Goal: Information Seeking & Learning: Learn about a topic

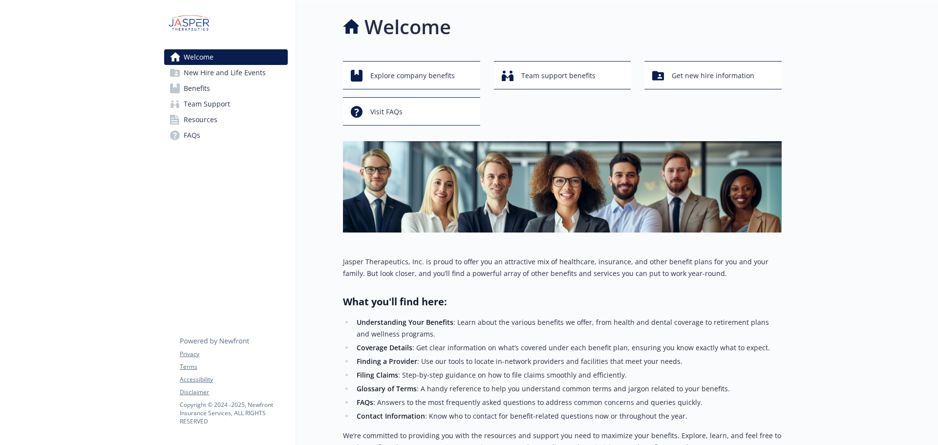
click at [229, 88] on link "Benefits" at bounding box center [226, 89] width 124 height 16
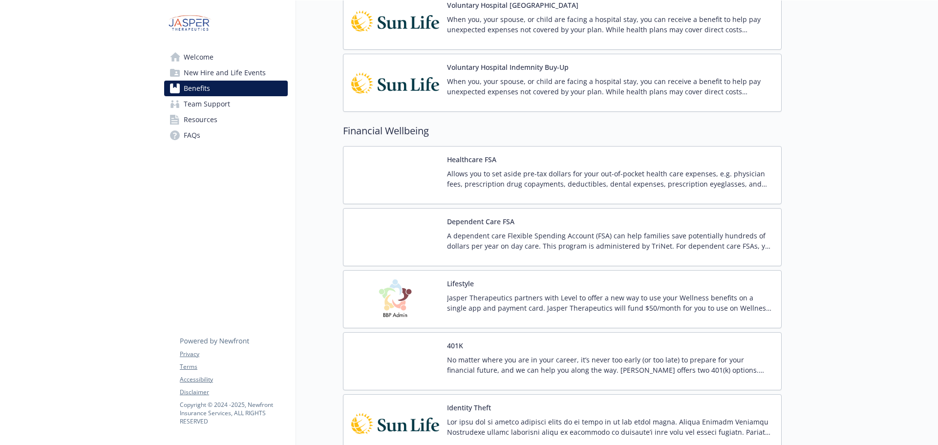
scroll to position [1026, 0]
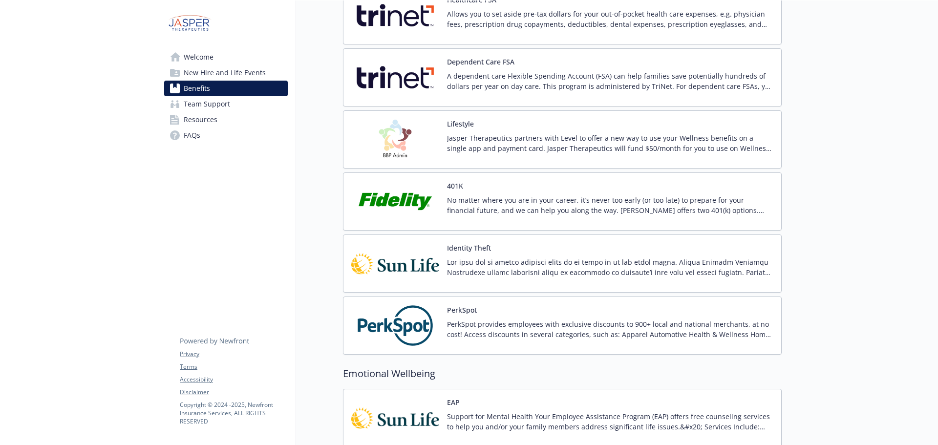
scroll to position [1319, 0]
